Goal: Task Accomplishment & Management: Manage account settings

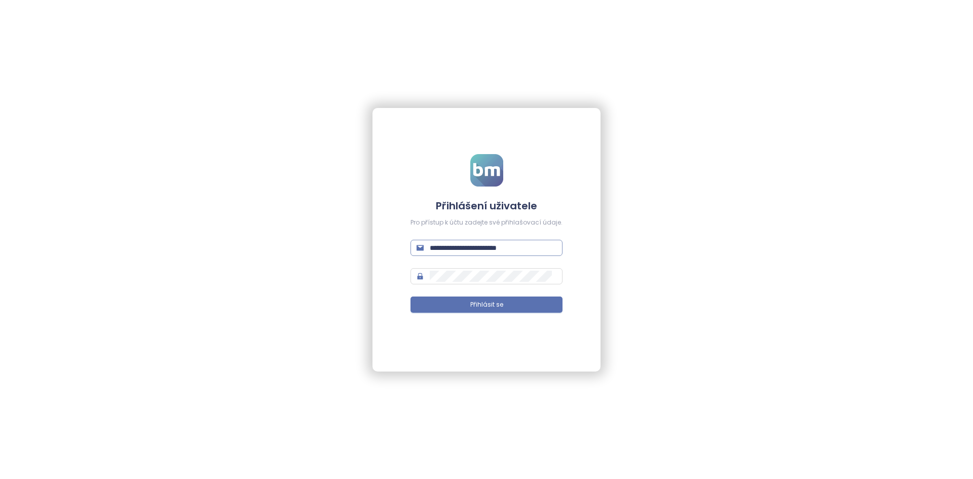
click at [452, 251] on input "**********" at bounding box center [493, 247] width 127 height 11
type input "**********"
click at [410, 296] on button "Přihlásit se" at bounding box center [486, 304] width 152 height 16
